Goal: Task Accomplishment & Management: Manage account settings

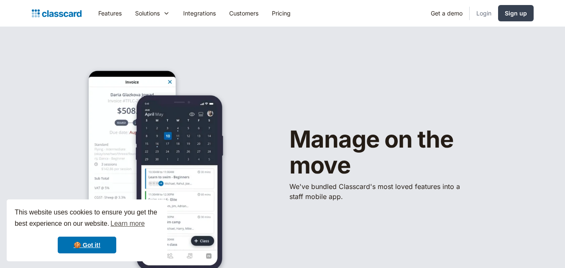
click at [486, 22] on link "Login" at bounding box center [484, 13] width 28 height 19
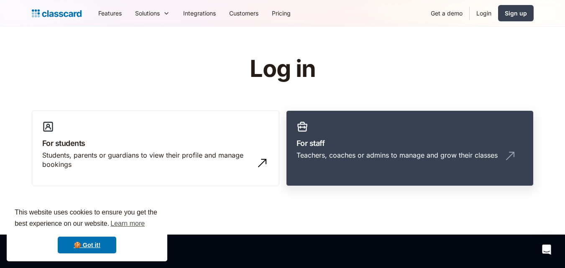
click at [369, 128] on link "For staff Teachers, coaches or admins to manage and grow their classes" at bounding box center [410, 148] width 248 height 76
